Goal: Information Seeking & Learning: Learn about a topic

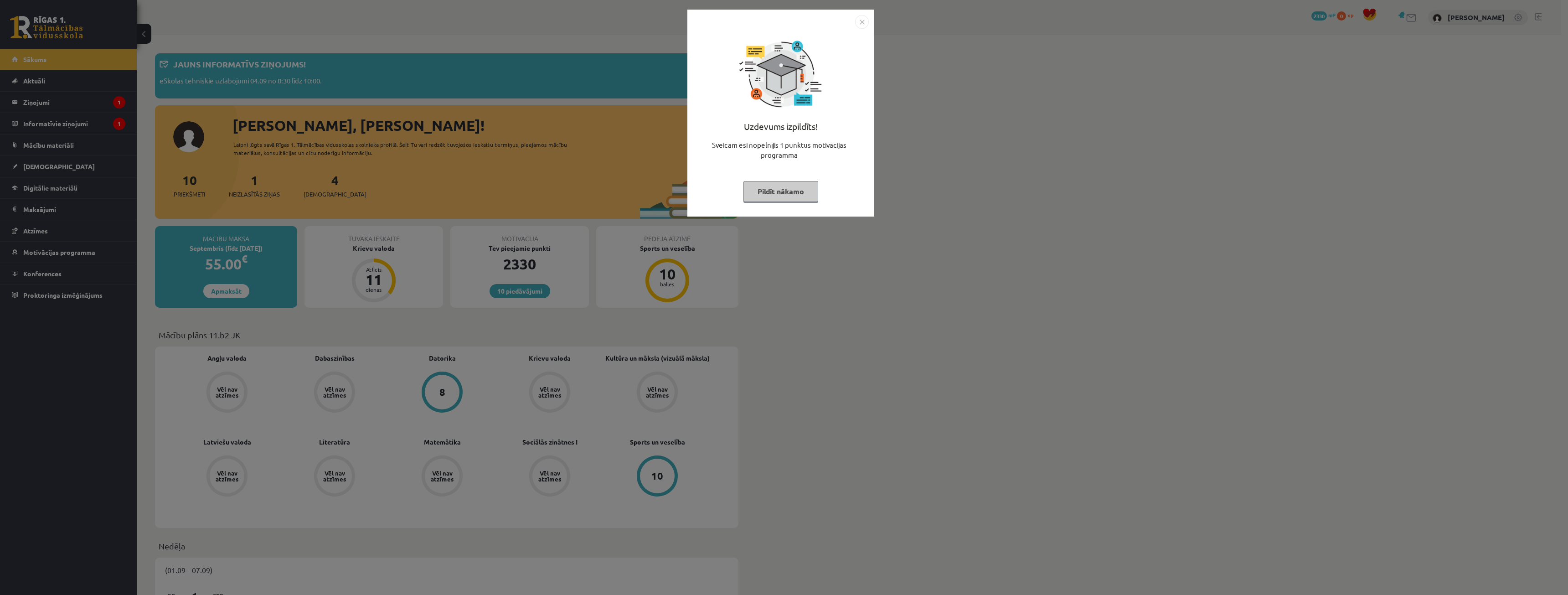
drag, startPoint x: 776, startPoint y: 188, endPoint x: 598, endPoint y: 206, distance: 178.9
click at [776, 188] on button "Pildīt nākamo" at bounding box center [780, 191] width 75 height 21
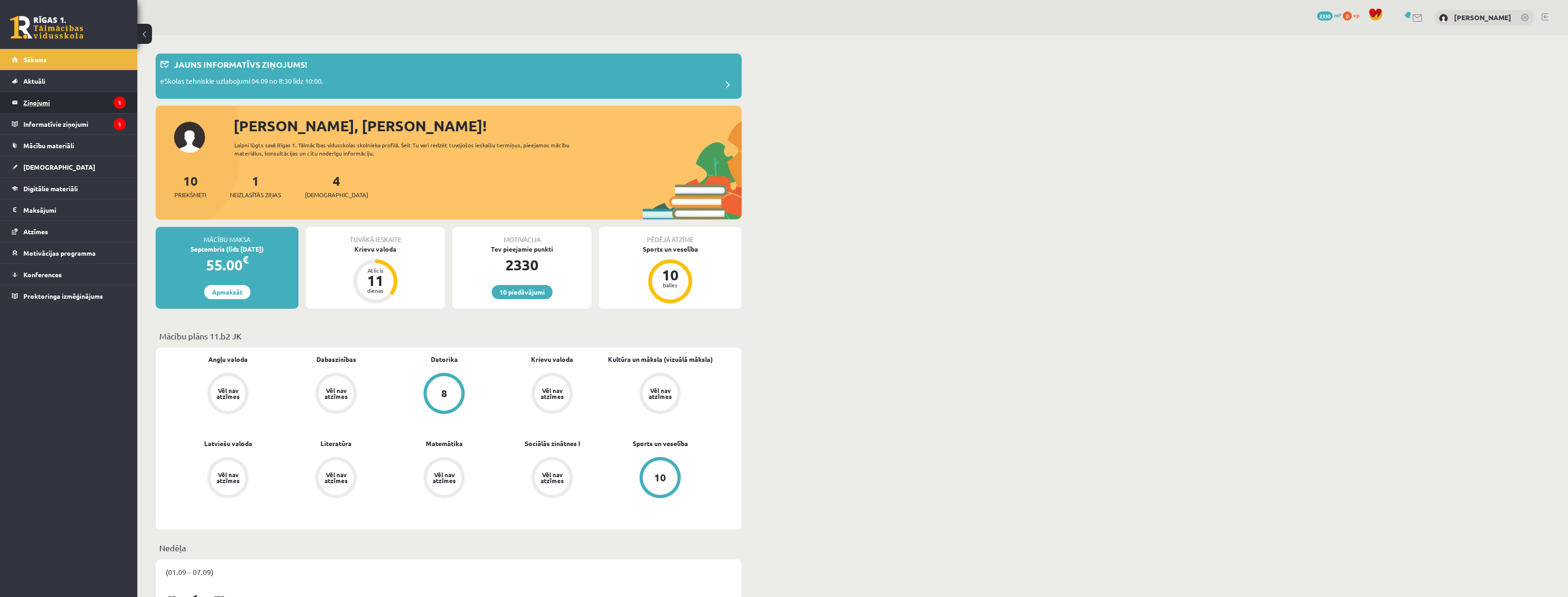
click at [45, 111] on legend "Ziņojumi 1" at bounding box center [75, 103] width 103 height 21
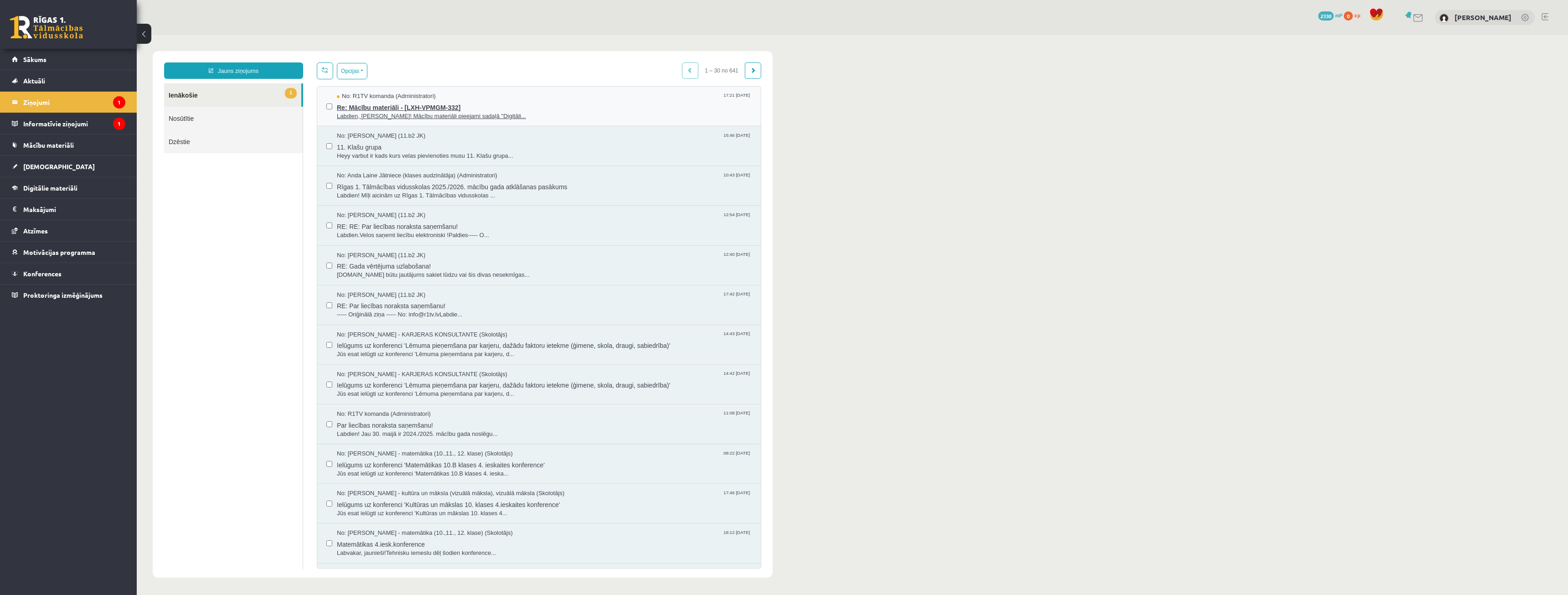
click at [382, 114] on span "Labdien, [PERSON_NAME]! Mācību materiāli pieejami sadaļā "Digitāli..." at bounding box center [544, 116] width 415 height 9
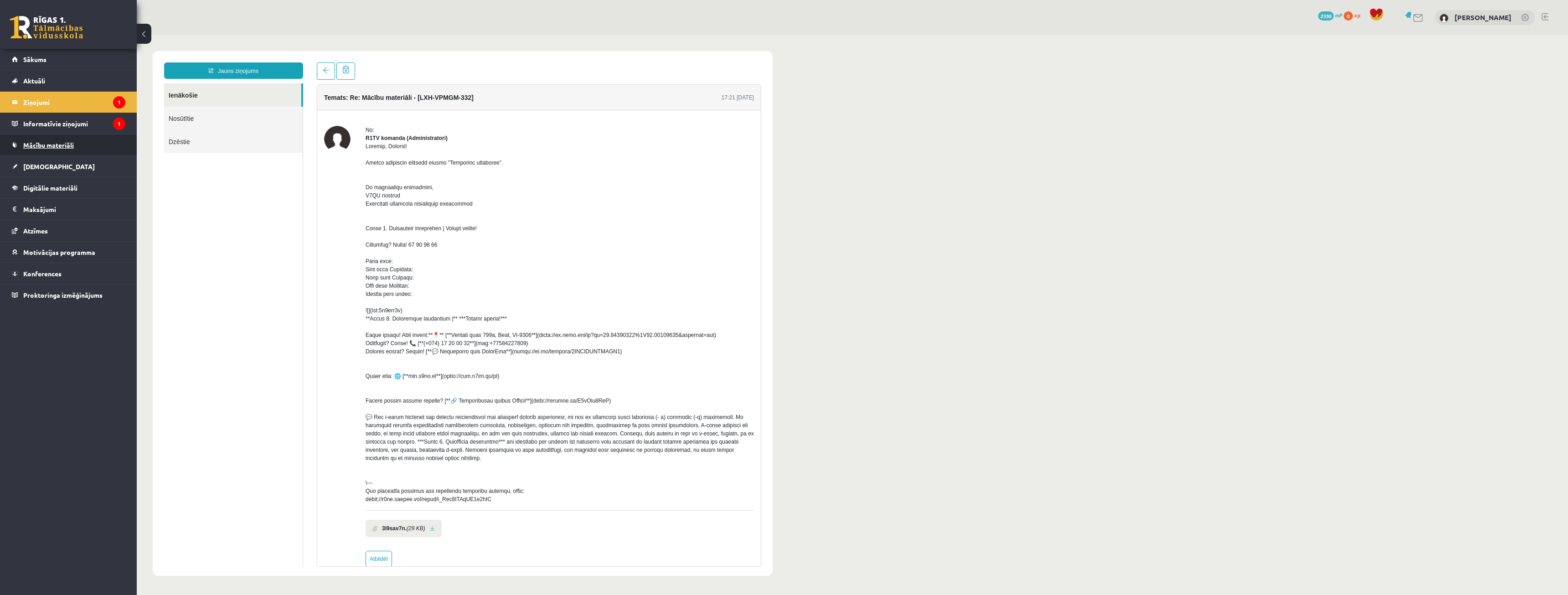
click at [77, 137] on link "Mācību materiāli" at bounding box center [68, 145] width 113 height 21
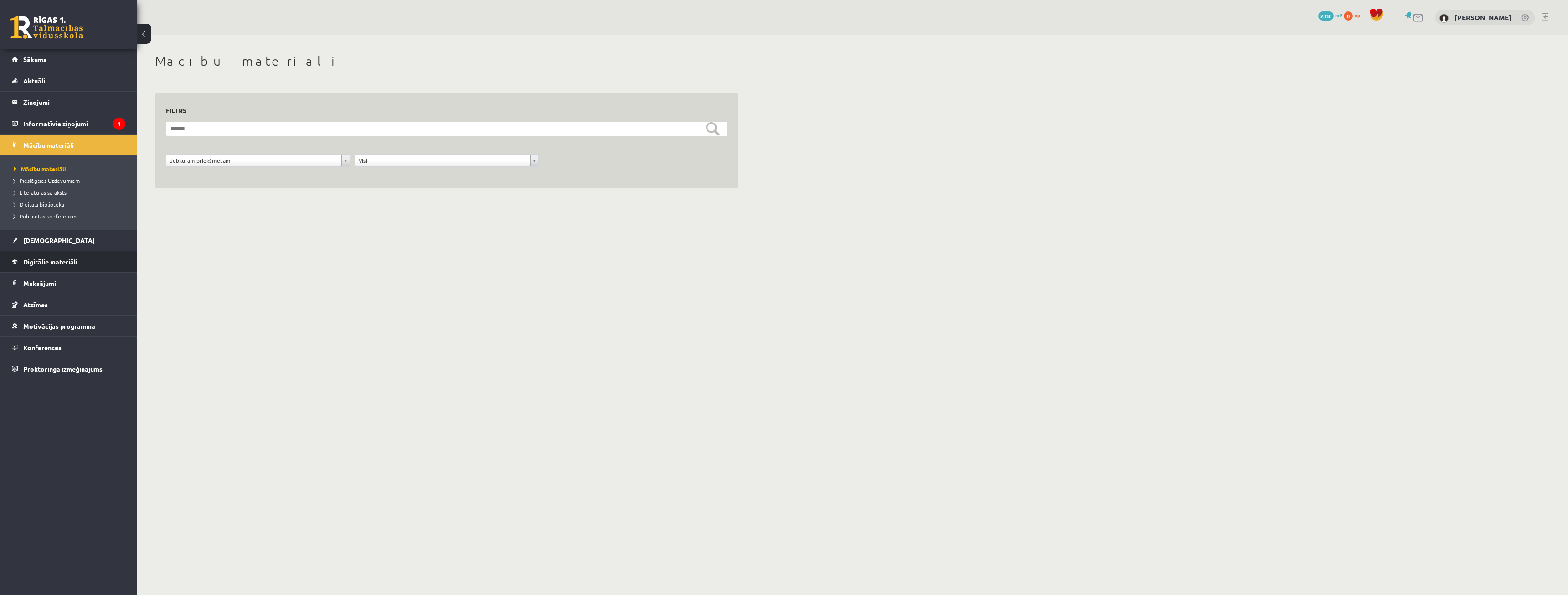
click at [47, 261] on span "Digitālie materiāli" at bounding box center [50, 261] width 54 height 8
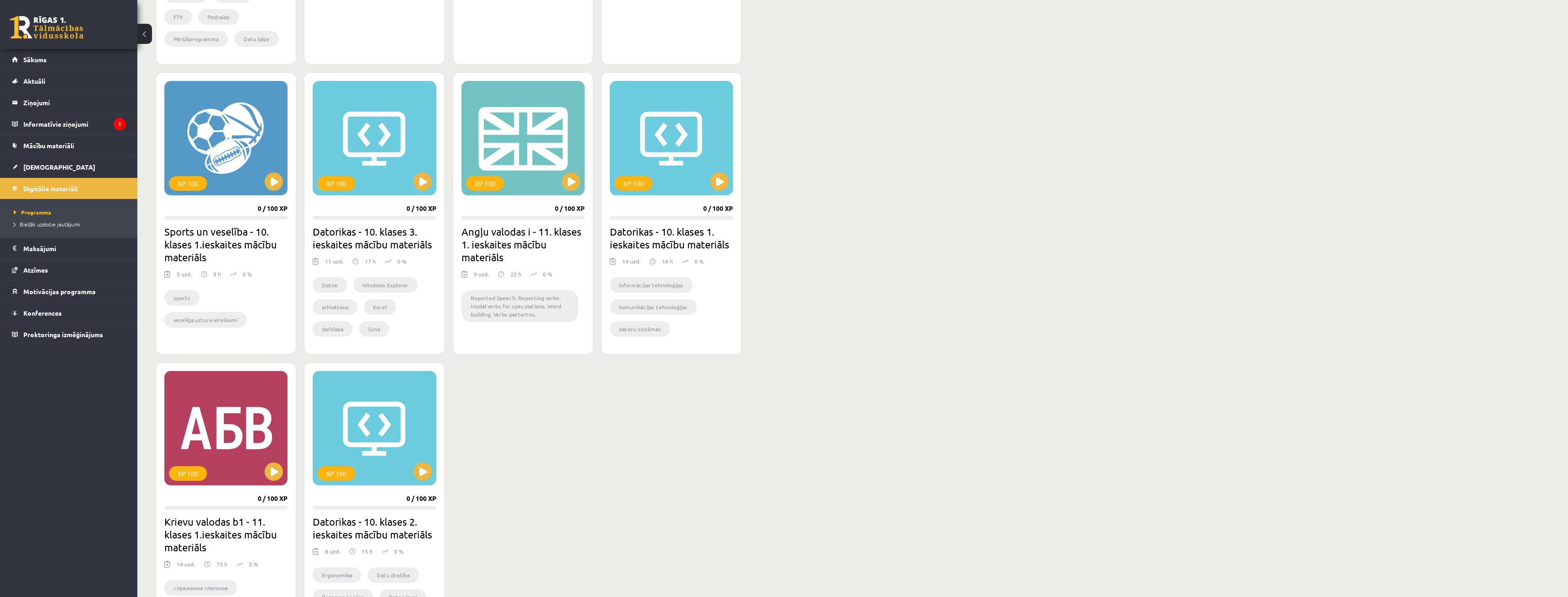
scroll to position [366, 0]
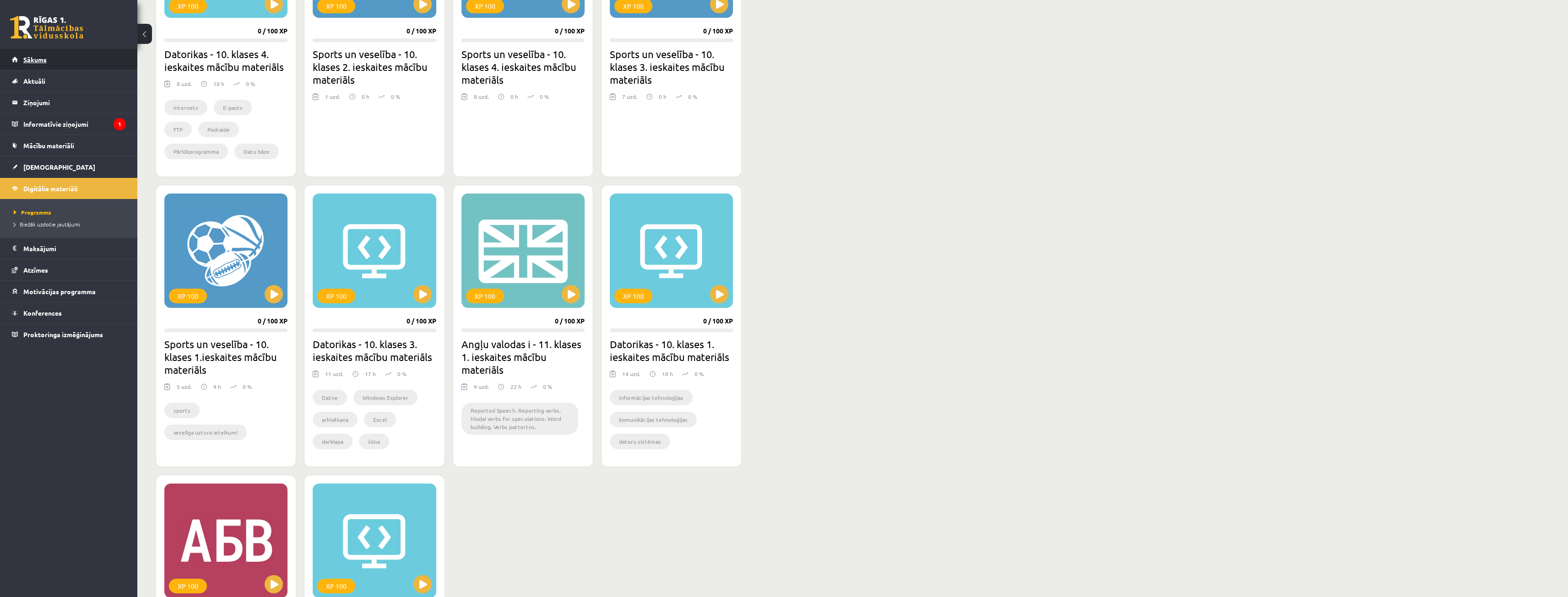
click at [40, 57] on span "Sākums" at bounding box center [35, 59] width 23 height 8
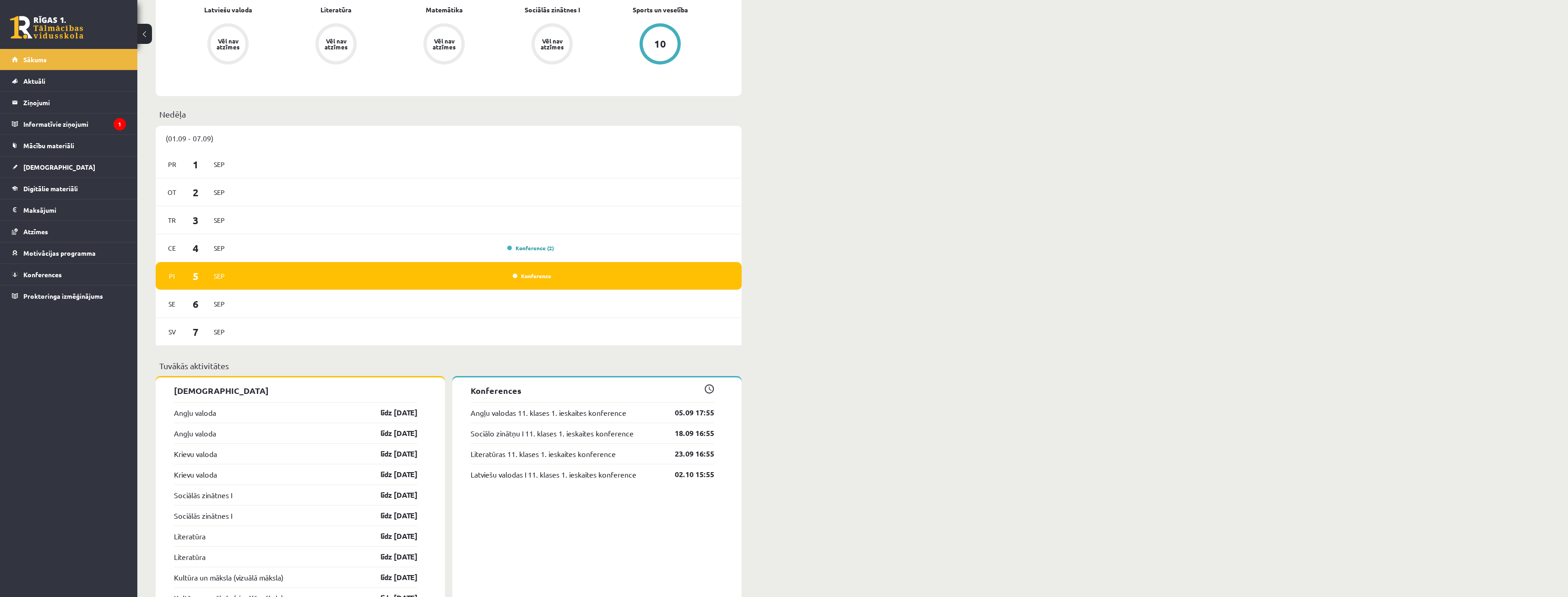
scroll to position [549, 0]
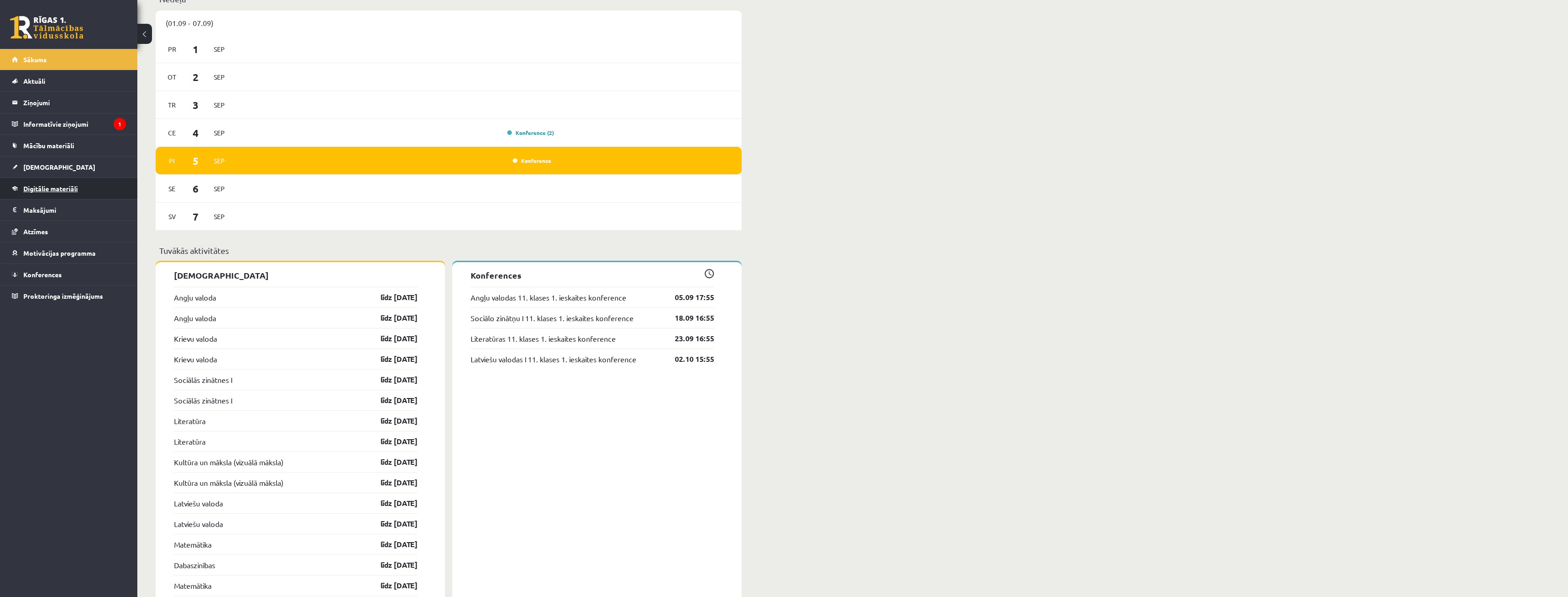
click at [46, 185] on link "Digitālie materiāli" at bounding box center [68, 188] width 114 height 21
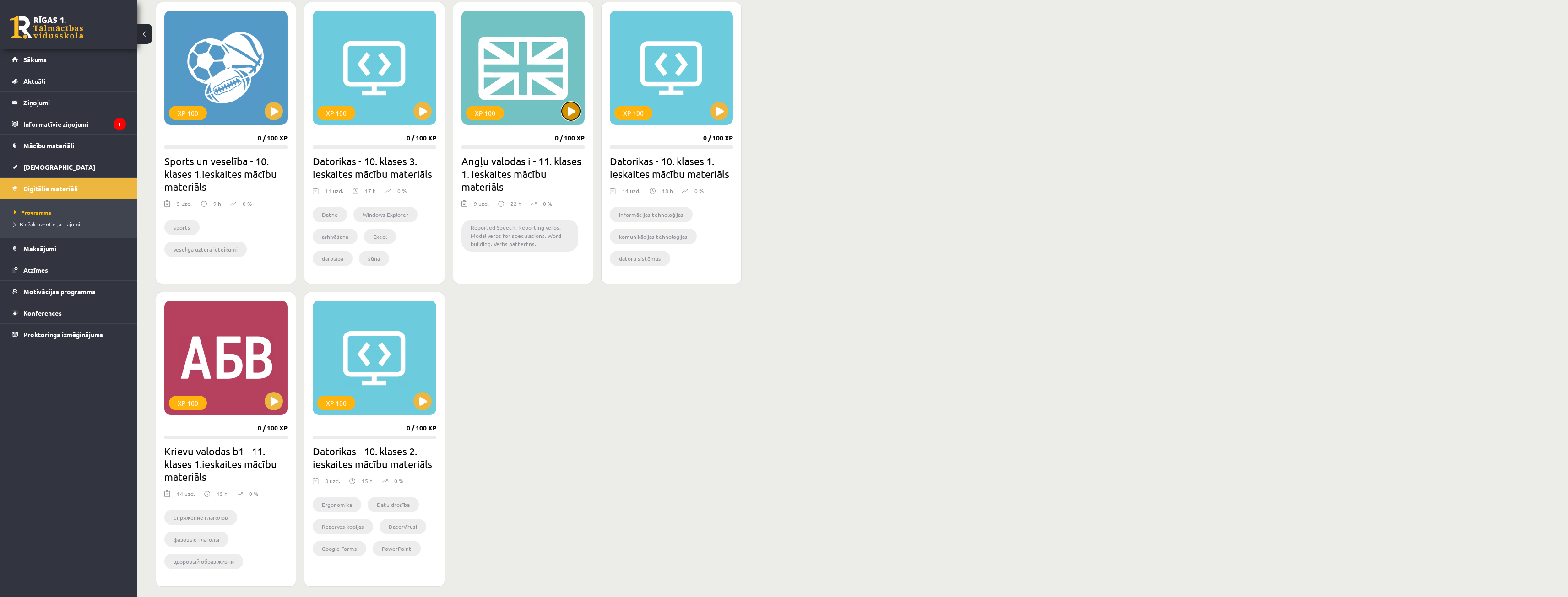
click at [573, 114] on button at bounding box center [571, 111] width 18 height 18
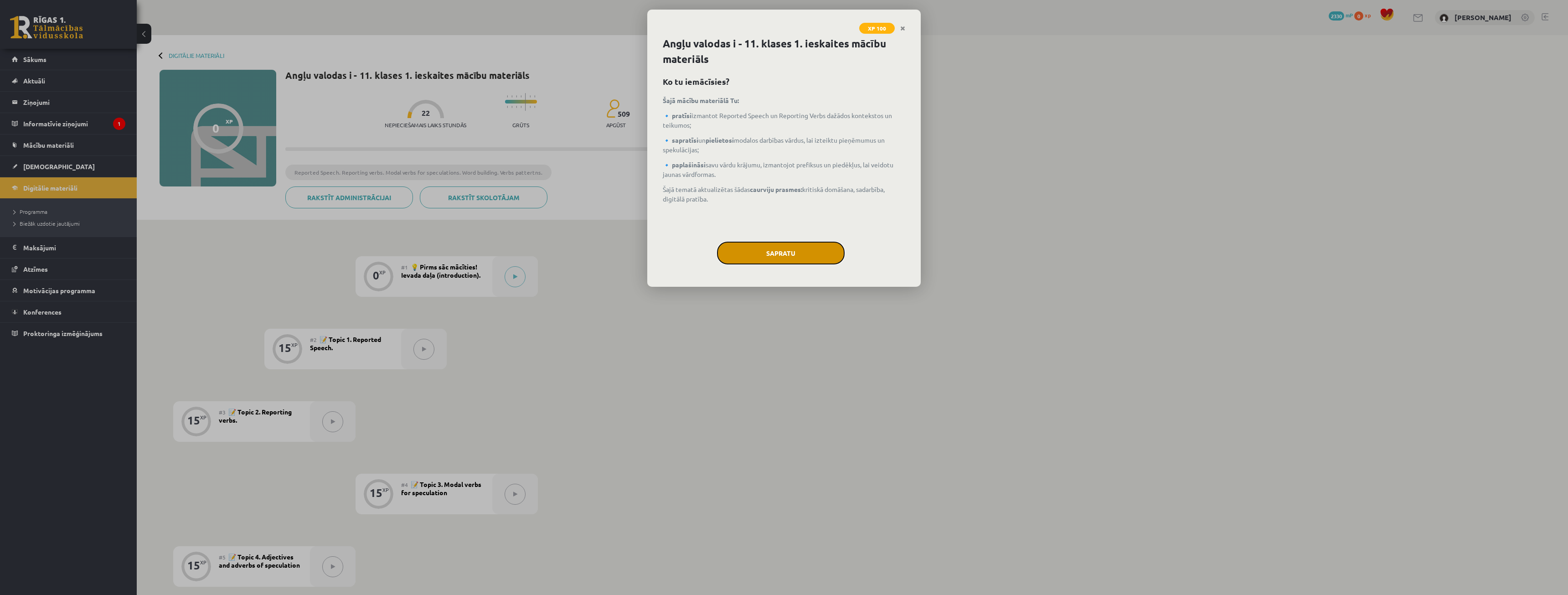
click at [757, 255] on button "Sapratu" at bounding box center [781, 253] width 128 height 23
